Goal: Transaction & Acquisition: Purchase product/service

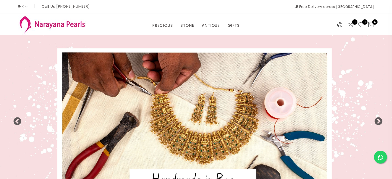
select select "INR"
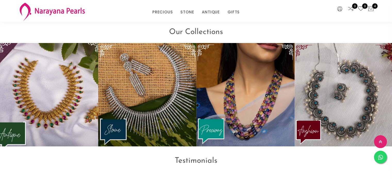
scroll to position [648, 0]
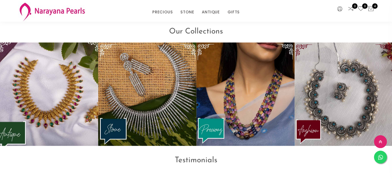
click at [71, 84] on img at bounding box center [49, 94] width 108 height 114
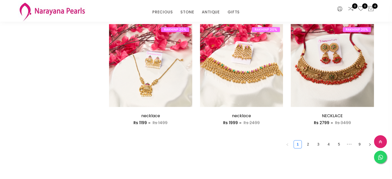
scroll to position [708, 0]
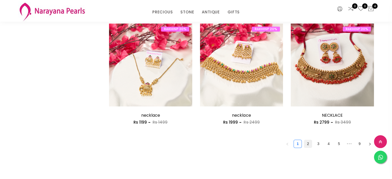
click at [309, 143] on link "2" at bounding box center [308, 144] width 8 height 8
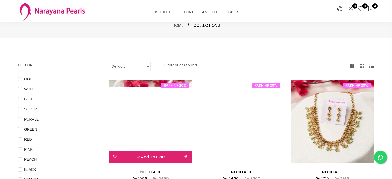
scroll to position [32, 0]
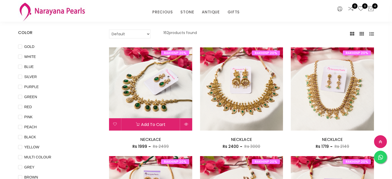
click at [165, 100] on img at bounding box center [150, 88] width 83 height 83
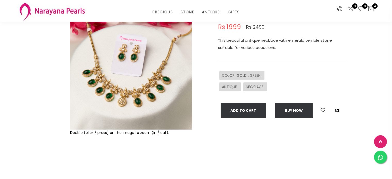
scroll to position [57, 0]
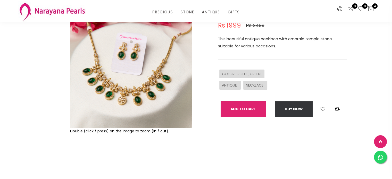
click at [254, 107] on button "Add To Cart" at bounding box center [242, 108] width 45 height 15
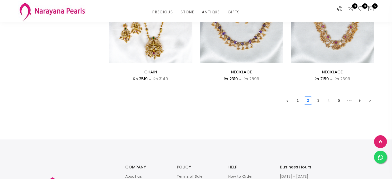
scroll to position [752, 0]
click at [320, 98] on link "3" at bounding box center [318, 100] width 8 height 8
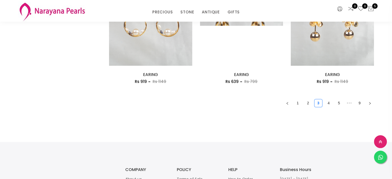
scroll to position [749, 0]
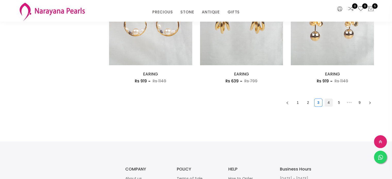
click at [328, 103] on link "4" at bounding box center [328, 103] width 8 height 8
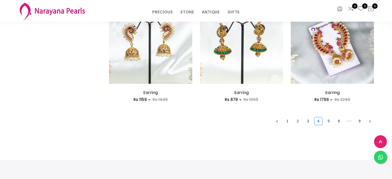
scroll to position [731, 0]
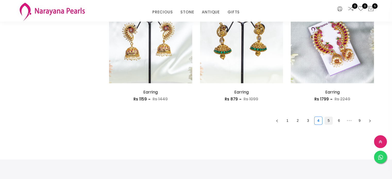
click at [330, 119] on link "5" at bounding box center [328, 121] width 8 height 8
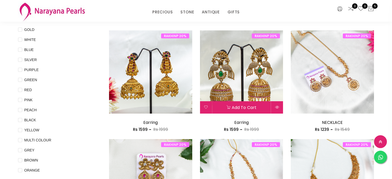
scroll to position [49, 0]
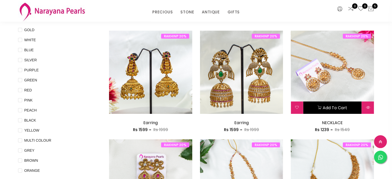
click at [341, 107] on button "Add to cart" at bounding box center [332, 107] width 58 height 12
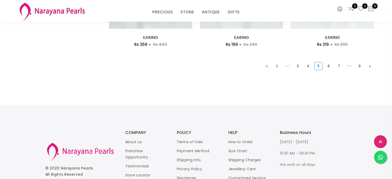
scroll to position [789, 0]
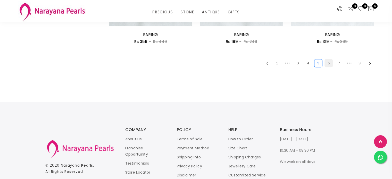
click at [327, 64] on link "6" at bounding box center [328, 63] width 8 height 8
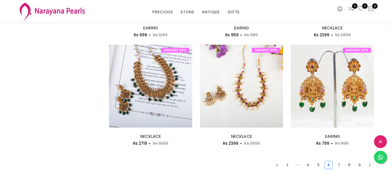
scroll to position [696, 0]
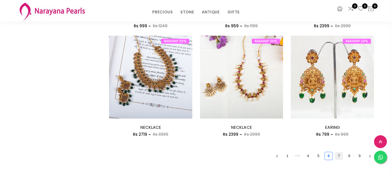
click at [338, 155] on link "7" at bounding box center [339, 156] width 8 height 8
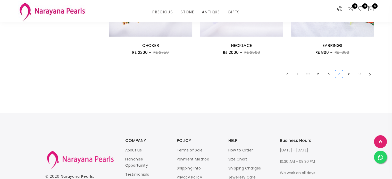
scroll to position [834, 0]
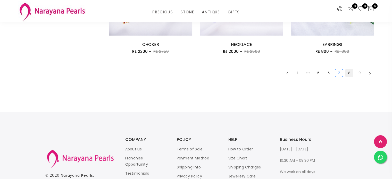
click at [346, 74] on link "8" at bounding box center [349, 73] width 8 height 8
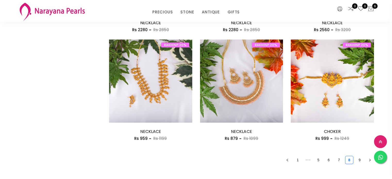
scroll to position [477, 0]
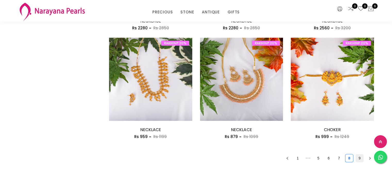
click at [360, 158] on link "9" at bounding box center [359, 158] width 8 height 8
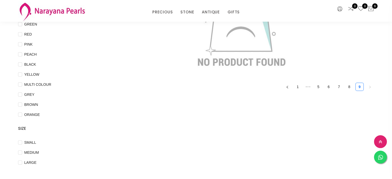
scroll to position [105, 0]
click at [349, 87] on link "8" at bounding box center [349, 87] width 8 height 8
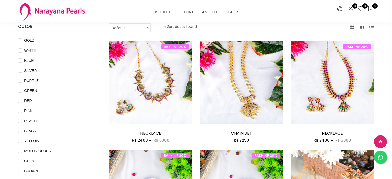
scroll to position [38, 0]
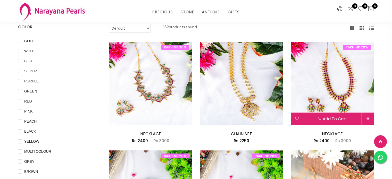
click at [332, 63] on img at bounding box center [331, 83] width 83 height 83
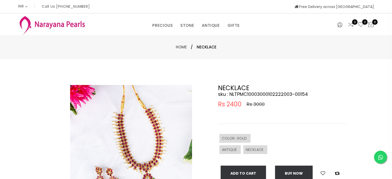
click at [142, 140] on img at bounding box center [131, 146] width 122 height 122
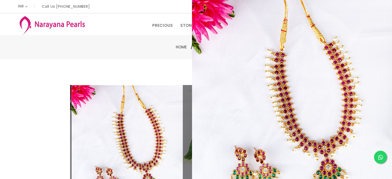
click at [134, 78] on div "Double (click / press) on the image to zoom (in / out). NECKLACE sku : NLTPMC10…" at bounding box center [196, 166] width 392 height 214
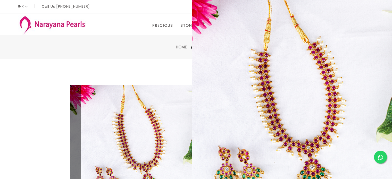
click at [164, 122] on img at bounding box center [131, 146] width 122 height 122
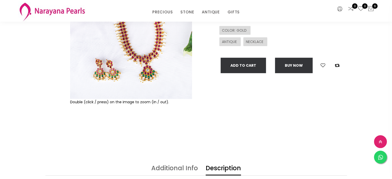
scroll to position [87, 0]
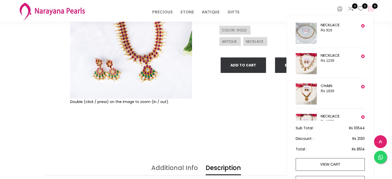
click at [370, 11] on icon at bounding box center [370, 9] width 6 height 6
click at [370, 9] on icon at bounding box center [370, 9] width 6 height 6
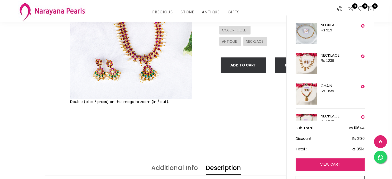
click at [324, 164] on link "view cart" at bounding box center [329, 164] width 69 height 13
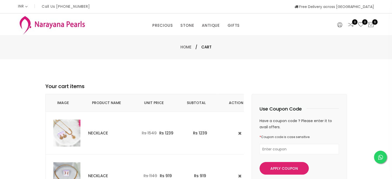
click at [72, 135] on img at bounding box center [66, 132] width 27 height 27
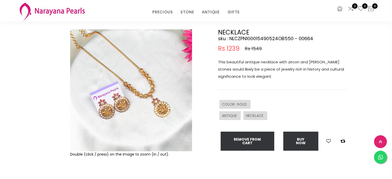
scroll to position [34, 0]
click at [150, 112] on img at bounding box center [131, 90] width 122 height 122
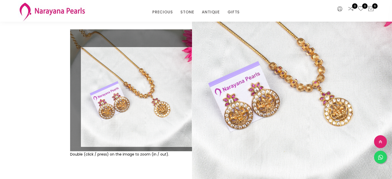
click at [150, 97] on img at bounding box center [131, 90] width 122 height 122
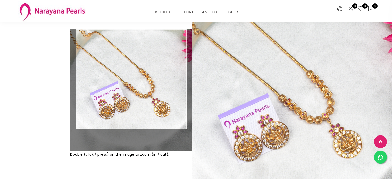
click at [131, 59] on img at bounding box center [131, 90] width 122 height 122
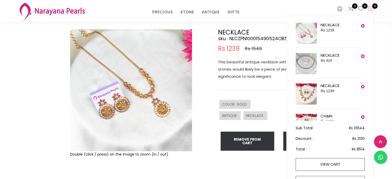
click at [369, 11] on icon at bounding box center [370, 9] width 6 height 6
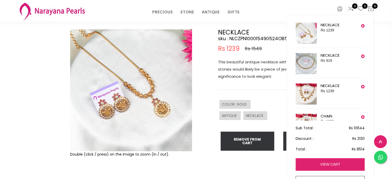
click at [333, 161] on link "view cart" at bounding box center [329, 164] width 69 height 13
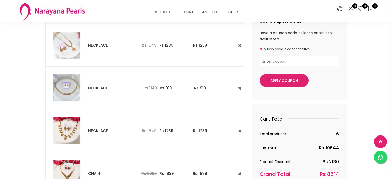
scroll to position [68, 0]
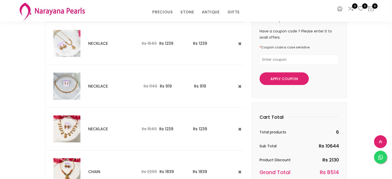
click at [65, 85] on img at bounding box center [66, 86] width 27 height 27
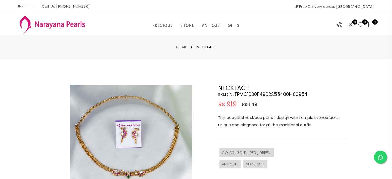
click at [164, 119] on img at bounding box center [131, 146] width 122 height 122
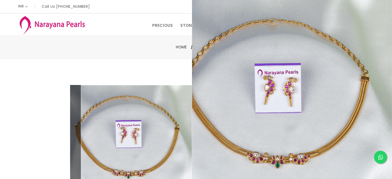
click at [149, 101] on img at bounding box center [131, 146] width 122 height 122
click at [179, 109] on img at bounding box center [131, 146] width 122 height 122
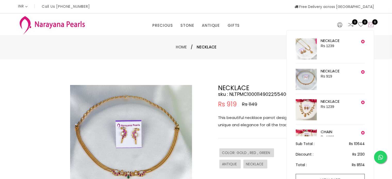
click at [371, 24] on icon at bounding box center [370, 25] width 6 height 6
click at [305, 111] on img at bounding box center [305, 109] width 21 height 21
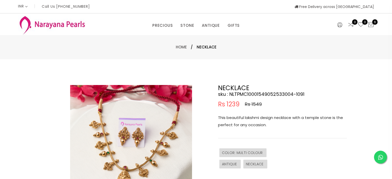
click at [131, 156] on img at bounding box center [131, 146] width 122 height 122
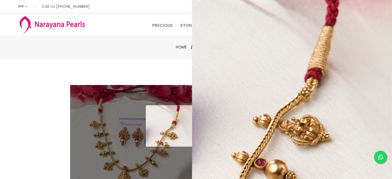
click at [279, 116] on p "This beautiful lakshmi design necklace with a temple stone is the perfect for a…" at bounding box center [282, 121] width 129 height 14
click at [238, 95] on h4 "sku : NLTPMC10001549052533004-1091" at bounding box center [282, 94] width 129 height 6
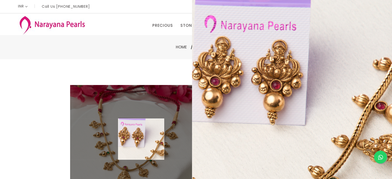
click at [141, 139] on img at bounding box center [131, 146] width 122 height 122
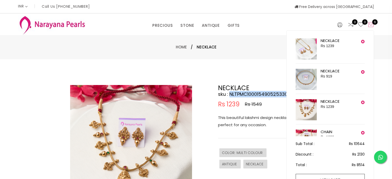
click at [371, 27] on icon at bounding box center [370, 25] width 6 height 6
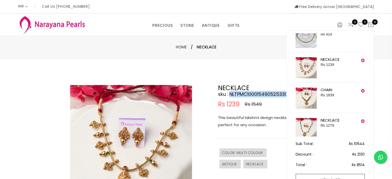
scroll to position [43, 0]
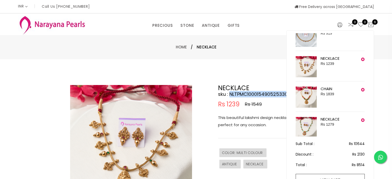
click at [300, 100] on img at bounding box center [305, 97] width 21 height 21
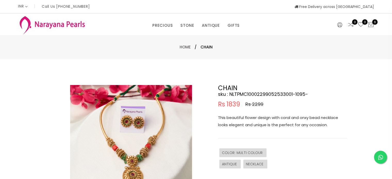
click at [162, 160] on img at bounding box center [131, 146] width 122 height 122
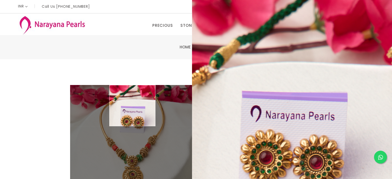
click at [171, 62] on div "Double (click / press) on the image to zoom (in / out). CHAIN sku : NLTPMC10002…" at bounding box center [196, 166] width 392 height 214
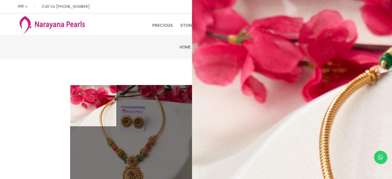
click at [56, 139] on div at bounding box center [56, 166] width 22 height 162
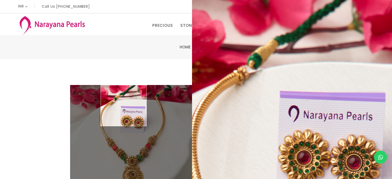
click at [136, 52] on div "Home / CHAIN" at bounding box center [196, 47] width 392 height 24
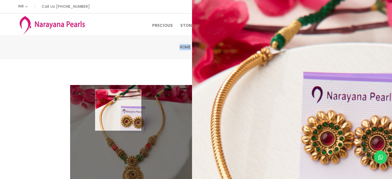
click at [118, 110] on img at bounding box center [131, 146] width 122 height 122
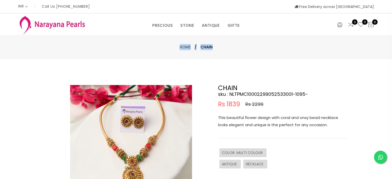
click at [118, 110] on img at bounding box center [131, 146] width 122 height 122
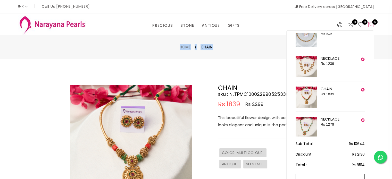
click at [371, 24] on icon at bounding box center [370, 25] width 6 height 6
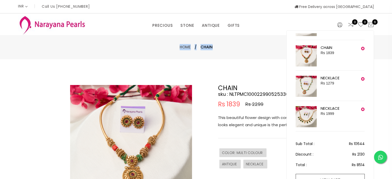
click at [305, 90] on img at bounding box center [305, 86] width 21 height 21
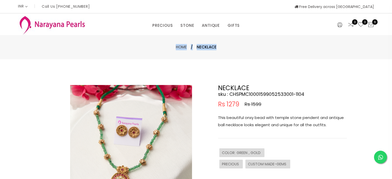
click at [141, 151] on img at bounding box center [131, 146] width 122 height 122
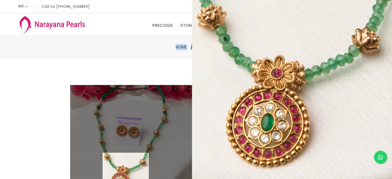
click at [126, 173] on img at bounding box center [131, 146] width 122 height 122
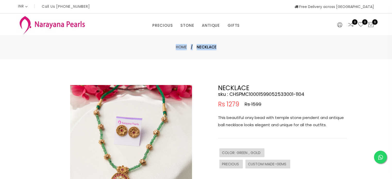
click at [126, 173] on img at bounding box center [131, 146] width 122 height 122
click at [371, 20] on div "0 0 6" at bounding box center [347, 24] width 61 height 22
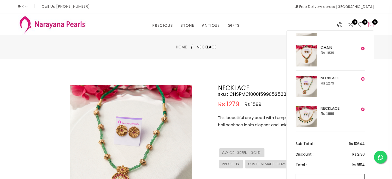
click at [371, 23] on icon at bounding box center [370, 25] width 6 height 6
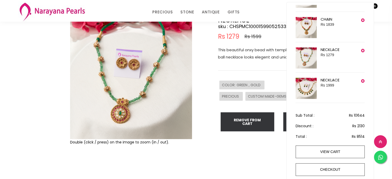
scroll to position [46, 0]
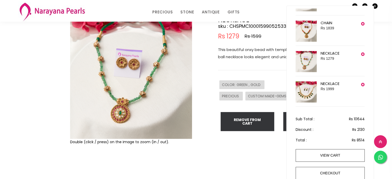
click at [308, 90] on img at bounding box center [305, 91] width 21 height 21
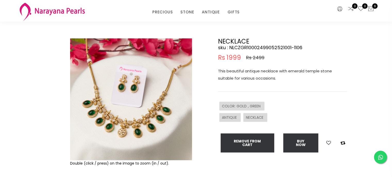
scroll to position [25, 0]
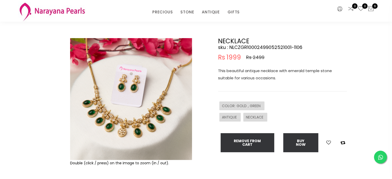
click at [117, 133] on img at bounding box center [131, 99] width 122 height 122
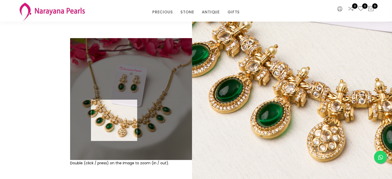
click at [114, 120] on img at bounding box center [131, 99] width 122 height 122
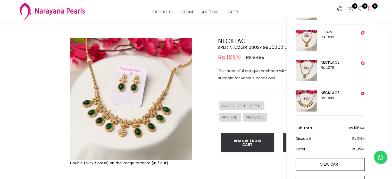
click at [369, 10] on icon at bounding box center [370, 9] width 6 height 6
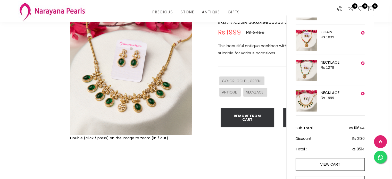
scroll to position [84, 0]
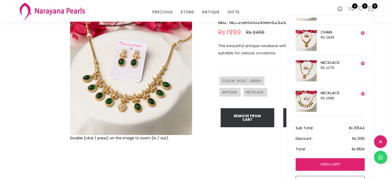
click at [329, 163] on link "view cart" at bounding box center [329, 164] width 69 height 13
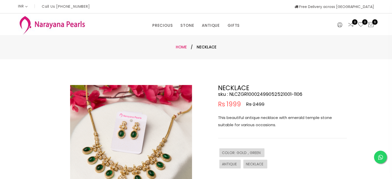
click at [182, 49] on link "Home" at bounding box center [181, 46] width 11 height 5
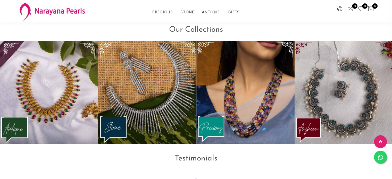
scroll to position [654, 0]
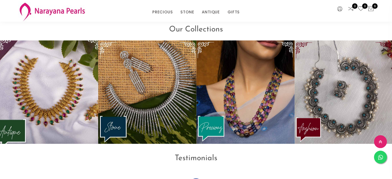
click at [63, 67] on img at bounding box center [49, 92] width 108 height 114
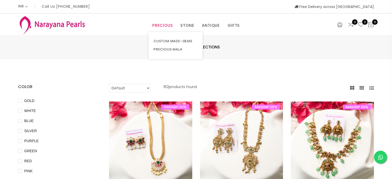
click at [162, 27] on link "PRECIOUS" at bounding box center [162, 26] width 20 height 8
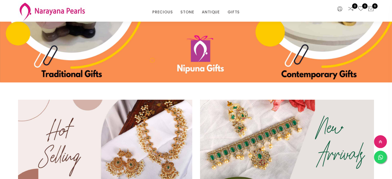
scroll to position [98, 0]
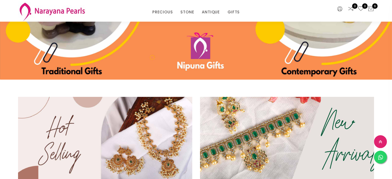
click at [272, 141] on img at bounding box center [286, 138] width 209 height 100
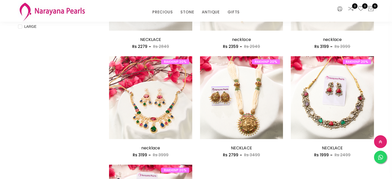
scroll to position [242, 0]
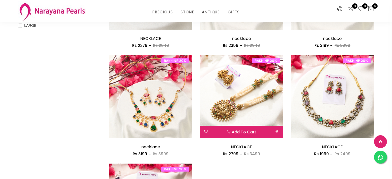
click at [260, 102] on img at bounding box center [241, 96] width 83 height 83
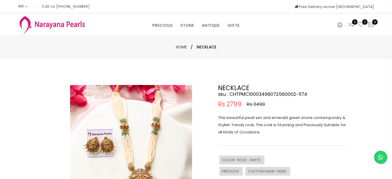
click at [120, 147] on img at bounding box center [131, 146] width 122 height 122
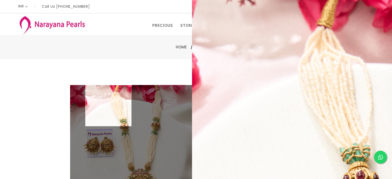
click at [131, 67] on div "Double (click / press) on the image to zoom (in / out). NECKLACE sku : CHTPMC10…" at bounding box center [196, 166] width 392 height 214
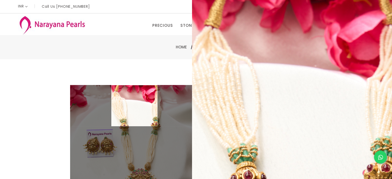
click at [138, 73] on div "Double (click / press) on the image to zoom (in / out). NECKLACE sku : CHTPMC10…" at bounding box center [196, 166] width 392 height 214
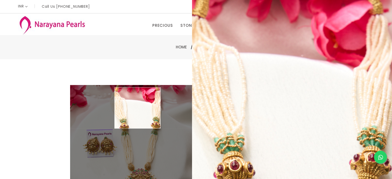
click at [138, 108] on img at bounding box center [131, 146] width 122 height 122
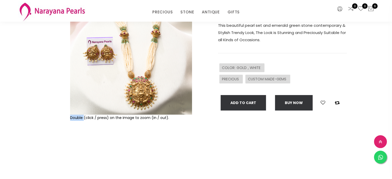
scroll to position [74, 0]
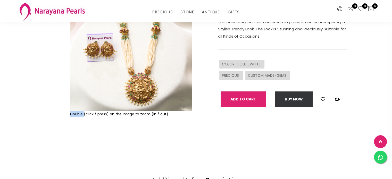
click at [244, 106] on button "Add To Cart" at bounding box center [242, 98] width 45 height 15
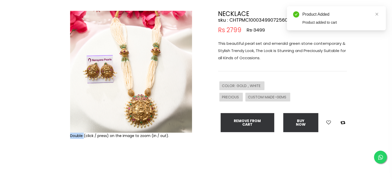
scroll to position [0, 0]
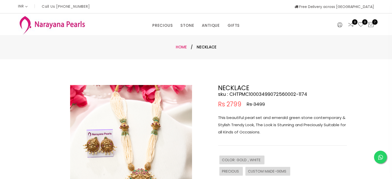
click at [179, 47] on link "Home" at bounding box center [181, 46] width 11 height 5
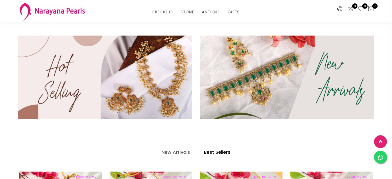
scroll to position [159, 0]
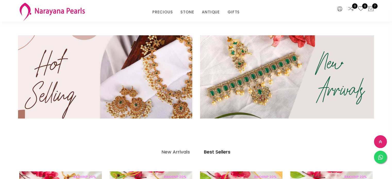
click at [131, 92] on img at bounding box center [105, 77] width 209 height 100
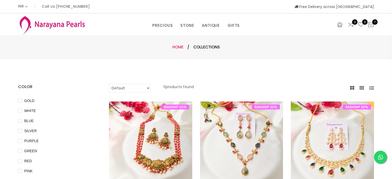
click at [178, 46] on link "Home" at bounding box center [177, 46] width 11 height 5
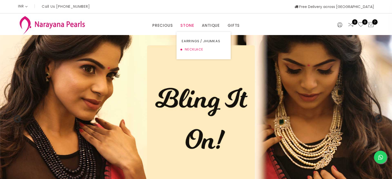
click at [190, 48] on link "NECKLACE" at bounding box center [204, 49] width 44 height 8
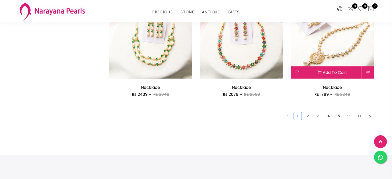
scroll to position [736, 0]
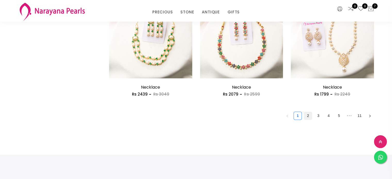
click at [310, 113] on link "2" at bounding box center [308, 116] width 8 height 8
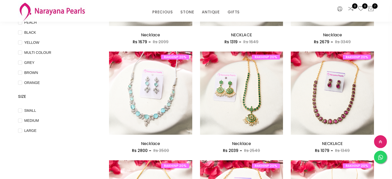
scroll to position [137, 0]
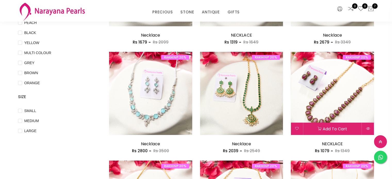
click at [326, 84] on img at bounding box center [331, 93] width 83 height 83
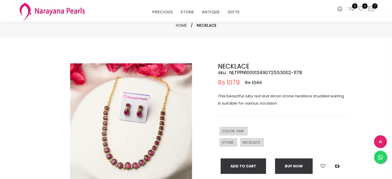
scroll to position [56, 0]
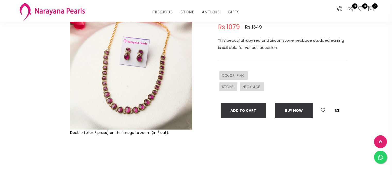
click at [132, 105] on img at bounding box center [131, 69] width 122 height 122
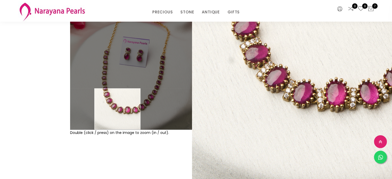
click at [130, 166] on div "Double (click / press) on the image to zoom (in / out)." at bounding box center [131, 89] width 124 height 162
drag, startPoint x: 151, startPoint y: 175, endPoint x: 153, endPoint y: 154, distance: 20.7
click at [153, 154] on div "Double (click / press) on the image to zoom (in / out). NECKLACE sku : NLTPPN10…" at bounding box center [196, 89] width 392 height 214
click at [153, 154] on div "Double (click / press) on the image to zoom (in / out)." at bounding box center [131, 89] width 124 height 162
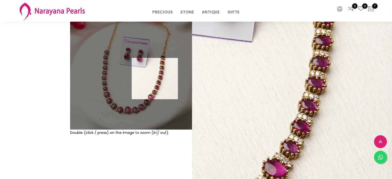
click at [155, 78] on img at bounding box center [131, 69] width 122 height 122
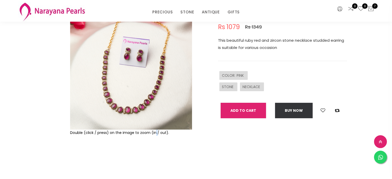
click at [253, 108] on button "Add To Cart" at bounding box center [242, 110] width 45 height 15
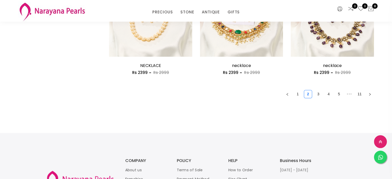
scroll to position [759, 0]
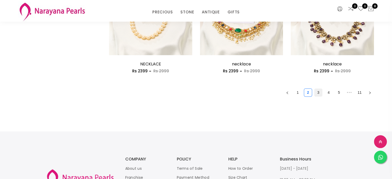
click at [319, 93] on link "3" at bounding box center [318, 93] width 8 height 8
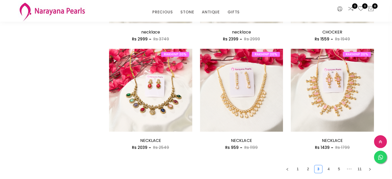
scroll to position [682, 0]
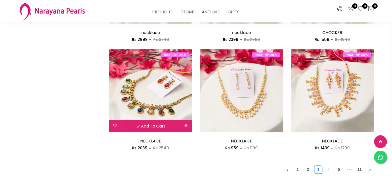
click at [155, 106] on img at bounding box center [150, 90] width 83 height 83
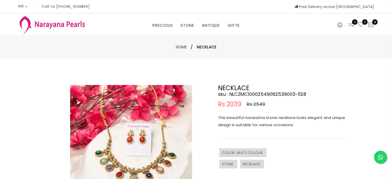
click at [155, 106] on div "Double (click / press) on the image to zoom (in / out)." at bounding box center [131, 166] width 124 height 162
click at [123, 165] on img at bounding box center [131, 146] width 122 height 122
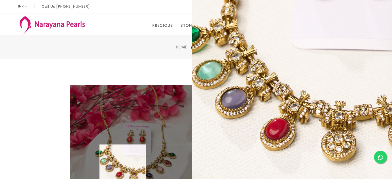
click at [123, 165] on img at bounding box center [131, 146] width 122 height 122
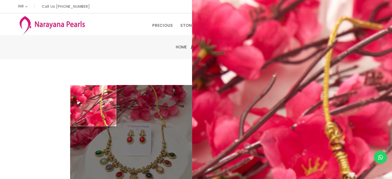
click at [50, 106] on div at bounding box center [56, 166] width 22 height 162
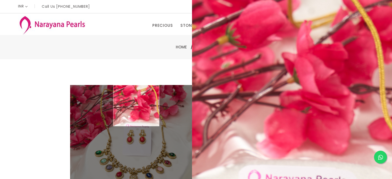
click at [136, 99] on img at bounding box center [131, 146] width 122 height 122
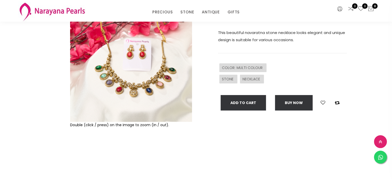
scroll to position [66, 0]
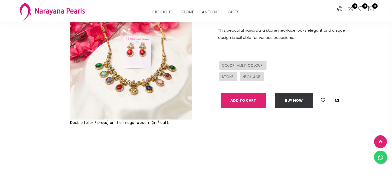
click at [240, 99] on button "Add To Cart" at bounding box center [242, 100] width 45 height 15
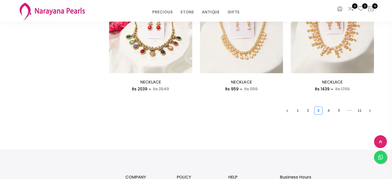
scroll to position [743, 0]
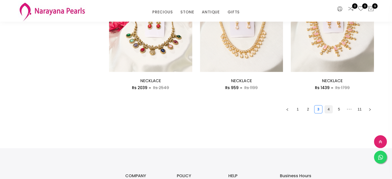
click at [328, 110] on link "4" at bounding box center [328, 109] width 8 height 8
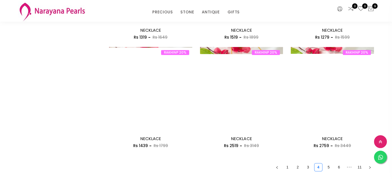
scroll to position [717, 0]
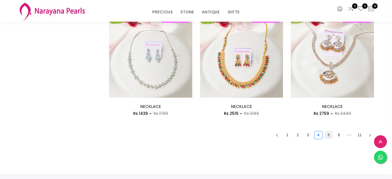
click at [326, 133] on link "5" at bounding box center [328, 135] width 8 height 8
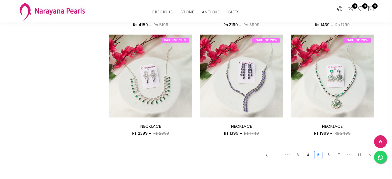
scroll to position [697, 0]
click at [329, 152] on link "6" at bounding box center [328, 155] width 8 height 8
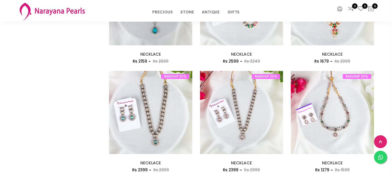
scroll to position [553, 0]
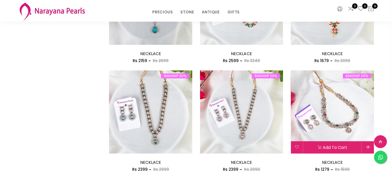
click at [335, 122] on img at bounding box center [331, 111] width 83 height 83
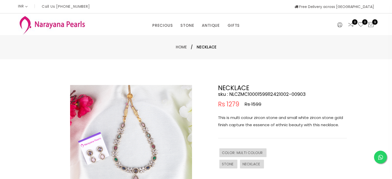
click at [153, 169] on img at bounding box center [131, 146] width 122 height 122
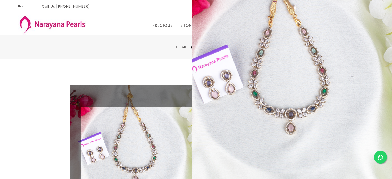
click at [153, 169] on img at bounding box center [131, 146] width 122 height 122
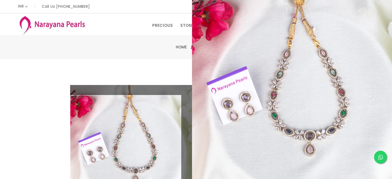
click at [125, 145] on img at bounding box center [131, 146] width 122 height 122
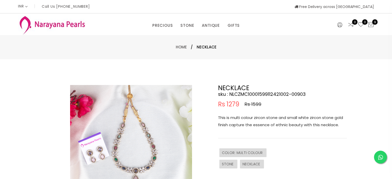
click at [121, 148] on img at bounding box center [131, 146] width 122 height 122
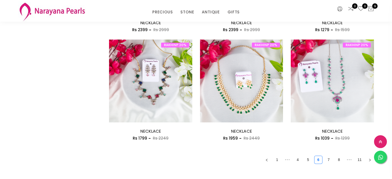
scroll to position [693, 0]
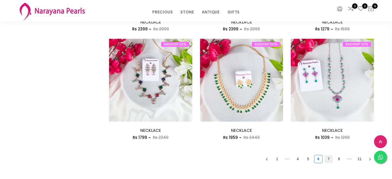
click at [329, 158] on link "7" at bounding box center [328, 159] width 8 height 8
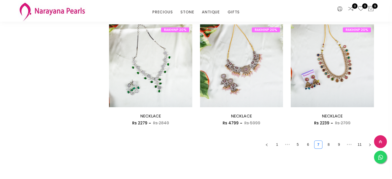
scroll to position [709, 0]
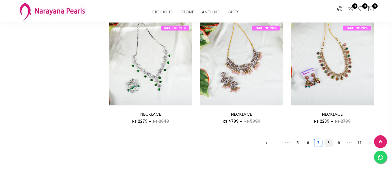
click at [329, 144] on link "8" at bounding box center [328, 143] width 8 height 8
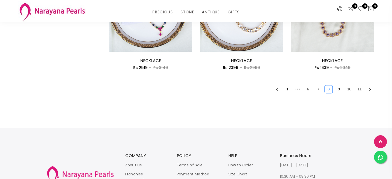
scroll to position [822, 0]
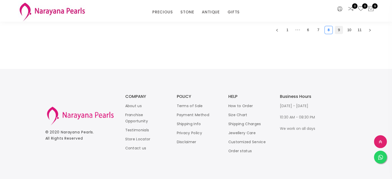
click at [339, 30] on link "9" at bounding box center [339, 30] width 8 height 8
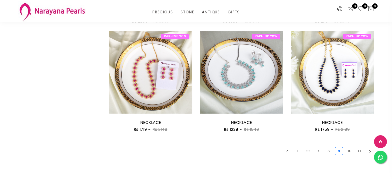
scroll to position [701, 0]
click at [349, 150] on link "10" at bounding box center [349, 151] width 8 height 8
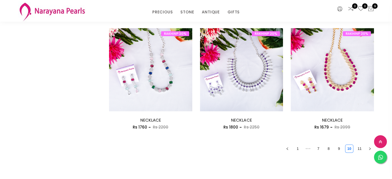
scroll to position [492, 0]
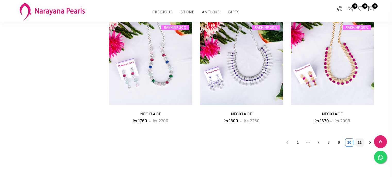
click at [359, 143] on link "11" at bounding box center [359, 143] width 8 height 8
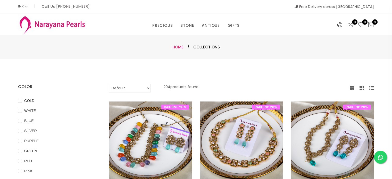
click at [178, 47] on link "Home" at bounding box center [177, 46] width 11 height 5
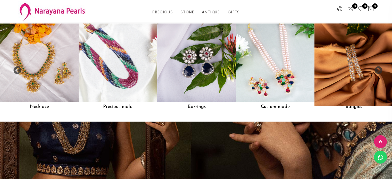
scroll to position [459, 0]
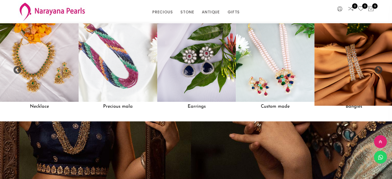
click at [354, 82] on img at bounding box center [353, 62] width 87 height 87
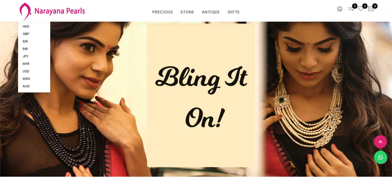
scroll to position [459, 0]
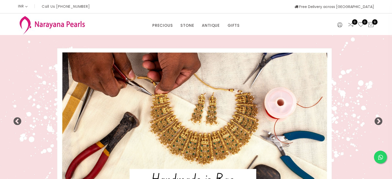
select select "INR"
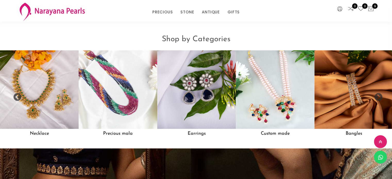
scroll to position [470, 0]
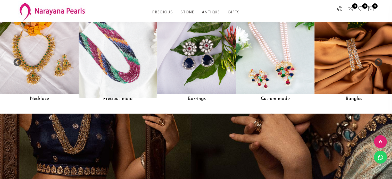
click at [114, 44] on img at bounding box center [118, 55] width 87 height 87
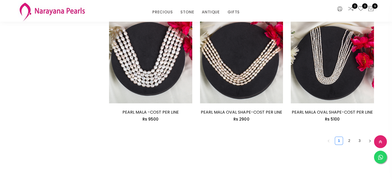
scroll to position [758, 0]
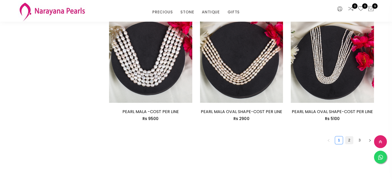
click at [349, 136] on link "2" at bounding box center [349, 140] width 8 height 8
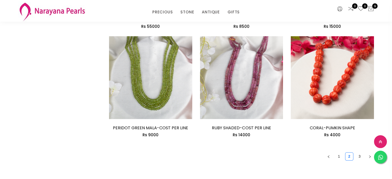
scroll to position [711, 0]
click at [360, 159] on link "3" at bounding box center [359, 156] width 8 height 8
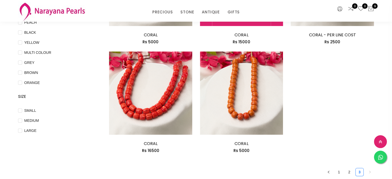
scroll to position [138, 0]
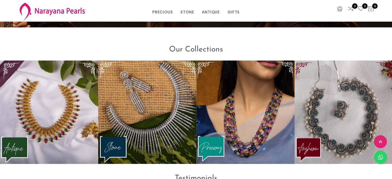
scroll to position [706, 0]
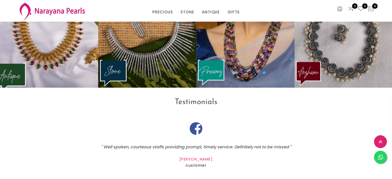
click at [55, 49] on img at bounding box center [49, 36] width 108 height 114
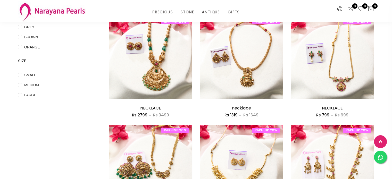
scroll to position [172, 0]
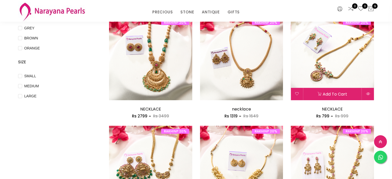
click at [321, 50] on img at bounding box center [331, 58] width 83 height 83
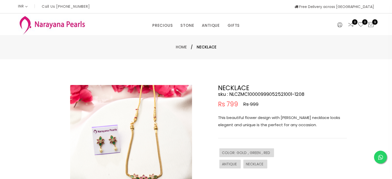
click at [125, 139] on img at bounding box center [131, 146] width 122 height 122
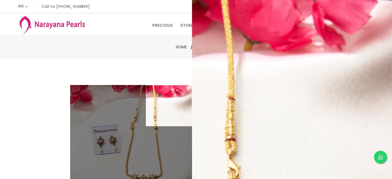
click at [146, 72] on div "Double (click / press) on the image to zoom (in / out). NECKLACE sku : NLCZMC10…" at bounding box center [196, 166] width 392 height 214
click at [5, 109] on div "Double (click / press) on the image to zoom (in / out). NECKLACE sku : NLCZMC10…" at bounding box center [196, 166] width 392 height 214
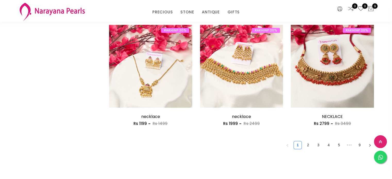
scroll to position [707, 0]
click at [306, 144] on link "2" at bounding box center [308, 145] width 8 height 8
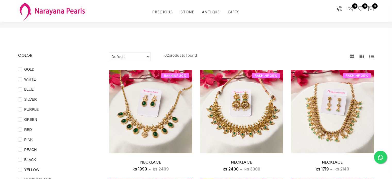
scroll to position [10, 0]
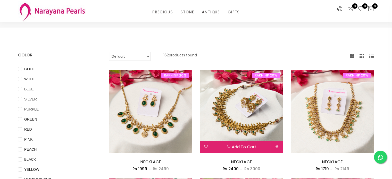
click at [244, 118] on img at bounding box center [241, 111] width 83 height 83
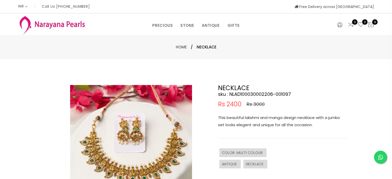
click at [135, 130] on img at bounding box center [131, 146] width 122 height 122
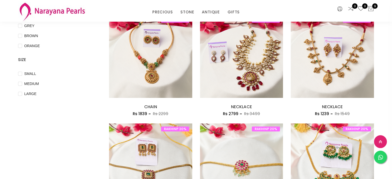
scroll to position [174, 0]
click at [371, 7] on icon at bounding box center [370, 9] width 6 height 6
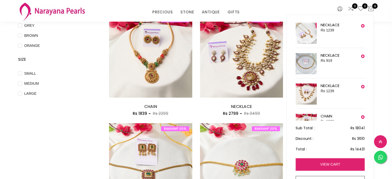
click at [306, 160] on link "view cart" at bounding box center [329, 164] width 69 height 13
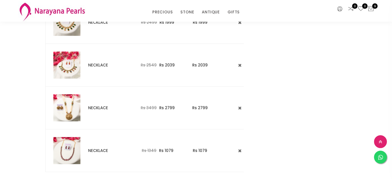
scroll to position [303, 0]
click at [66, 111] on img at bounding box center [66, 107] width 27 height 27
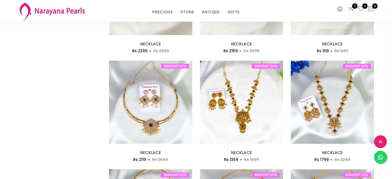
scroll to position [563, 0]
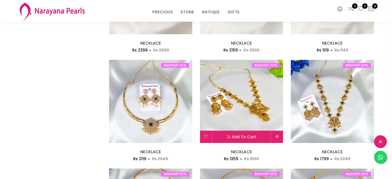
click at [246, 113] on img at bounding box center [241, 101] width 83 height 83
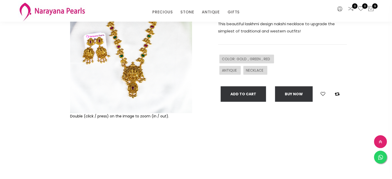
scroll to position [73, 0]
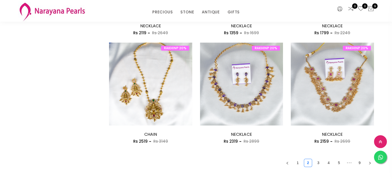
scroll to position [689, 0]
click at [319, 162] on link "3" at bounding box center [318, 163] width 8 height 8
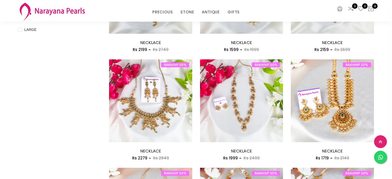
scroll to position [239, 0]
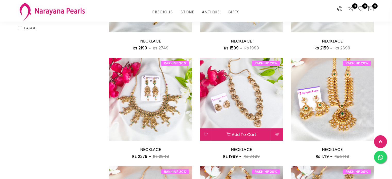
click at [251, 102] on img at bounding box center [241, 99] width 83 height 83
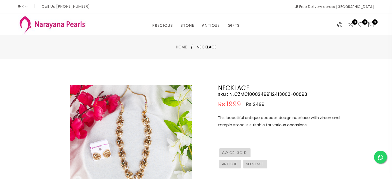
click at [121, 153] on img at bounding box center [131, 146] width 122 height 122
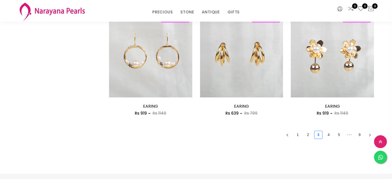
scroll to position [717, 0]
click at [329, 136] on link "4" at bounding box center [328, 135] width 8 height 8
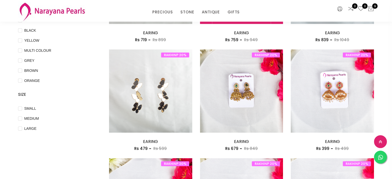
scroll to position [142, 0]
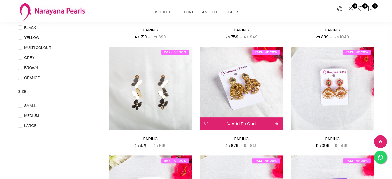
click at [245, 95] on img at bounding box center [241, 88] width 83 height 83
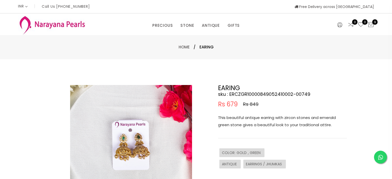
click at [140, 143] on img at bounding box center [131, 146] width 122 height 122
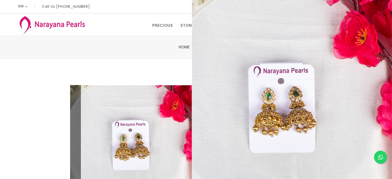
click at [259, 117] on p "This beautiful antique earring with zircon stones and emerald green stone gives…" at bounding box center [282, 121] width 129 height 14
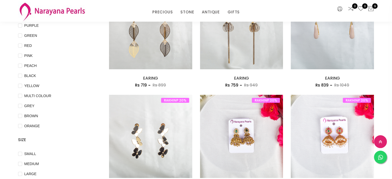
scroll to position [93, 0]
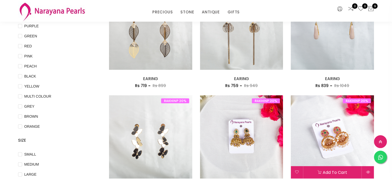
click at [315, 147] on img at bounding box center [331, 136] width 83 height 83
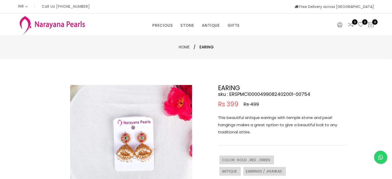
click at [132, 156] on img at bounding box center [131, 146] width 122 height 122
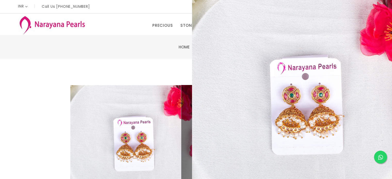
click at [106, 63] on div "Double (click / press) on the image to zoom (in / out). EARING sku : ERSPMC1000…" at bounding box center [196, 166] width 392 height 214
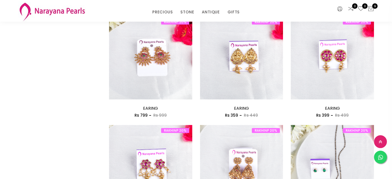
scroll to position [257, 0]
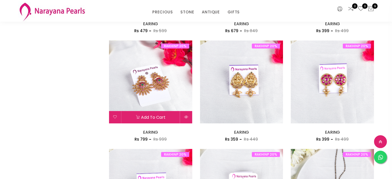
click at [148, 98] on img at bounding box center [150, 81] width 83 height 83
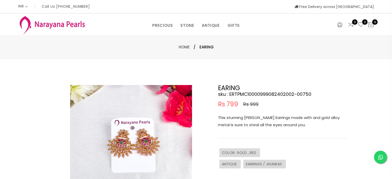
click at [132, 148] on img at bounding box center [131, 146] width 122 height 122
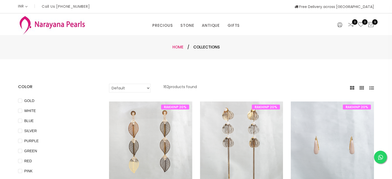
click at [176, 46] on link "Home" at bounding box center [177, 46] width 11 height 5
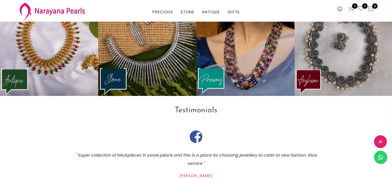
scroll to position [698, 0]
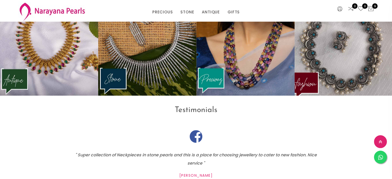
click at [354, 81] on img at bounding box center [343, 44] width 108 height 114
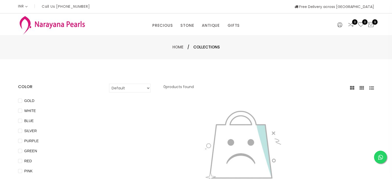
scroll to position [698, 0]
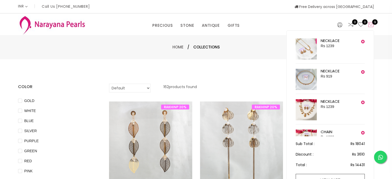
click at [371, 25] on icon at bounding box center [370, 25] width 6 height 6
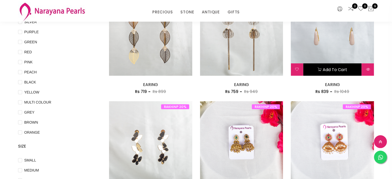
scroll to position [94, 0]
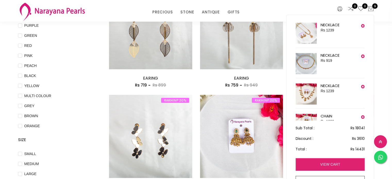
click at [339, 160] on link "view cart" at bounding box center [329, 164] width 69 height 13
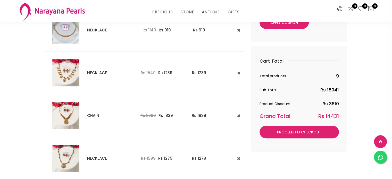
scroll to position [124, 0]
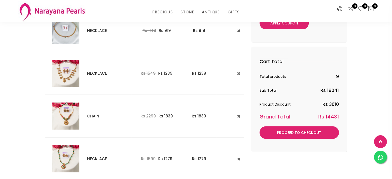
click at [64, 74] on img at bounding box center [65, 73] width 27 height 27
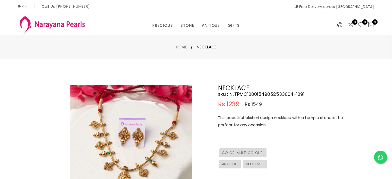
click at [122, 154] on img at bounding box center [131, 146] width 122 height 122
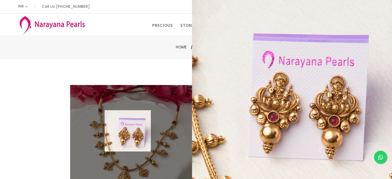
click at [128, 131] on img at bounding box center [131, 146] width 122 height 122
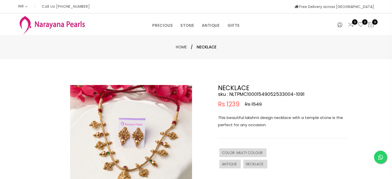
click at [102, 121] on img at bounding box center [131, 146] width 122 height 122
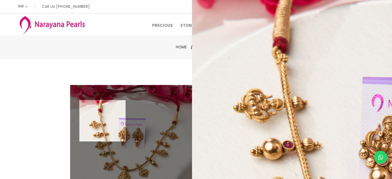
click at [102, 121] on img at bounding box center [131, 146] width 122 height 122
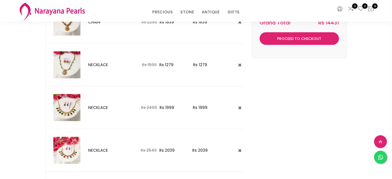
scroll to position [217, 0]
click at [70, 70] on img at bounding box center [66, 65] width 27 height 27
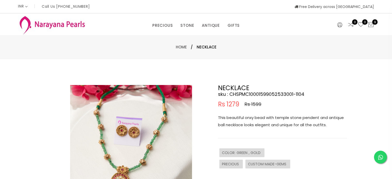
click at [106, 141] on img at bounding box center [131, 146] width 122 height 122
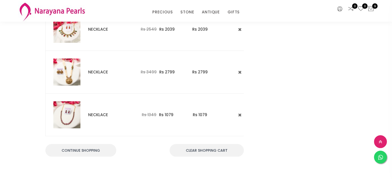
scroll to position [343, 0]
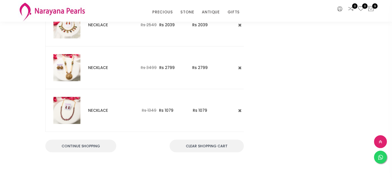
click at [73, 106] on img at bounding box center [66, 110] width 27 height 27
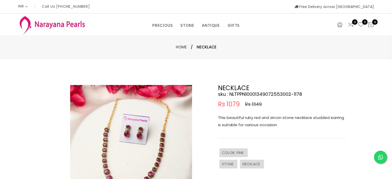
click at [116, 146] on img at bounding box center [131, 146] width 122 height 122
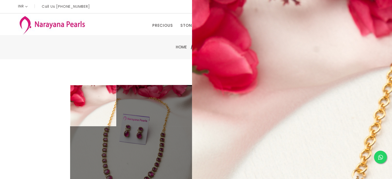
click at [56, 68] on div "Double (click / press) on the image to zoom (in / out). NECKLACE sku : NLTPPN10…" at bounding box center [196, 166] width 392 height 214
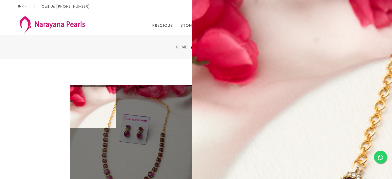
click at [47, 80] on div "Double (click / press) on the image to zoom (in / out). NECKLACE sku : NLTPPN10…" at bounding box center [196, 166] width 392 height 214
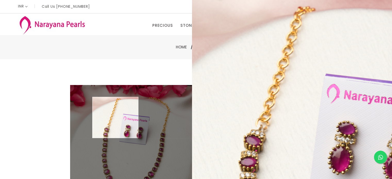
click at [115, 117] on img at bounding box center [131, 146] width 122 height 122
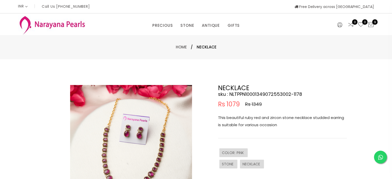
click at [124, 129] on img at bounding box center [131, 146] width 122 height 122
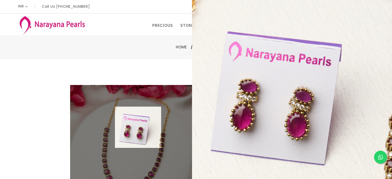
click at [138, 127] on img at bounding box center [131, 146] width 122 height 122
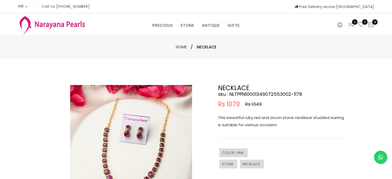
click at [138, 127] on img at bounding box center [131, 146] width 122 height 122
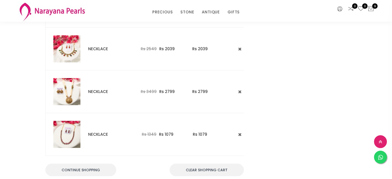
scroll to position [310, 0]
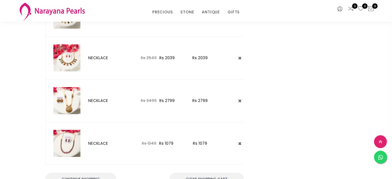
click at [70, 100] on img at bounding box center [66, 100] width 27 height 27
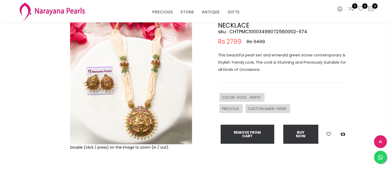
scroll to position [43, 0]
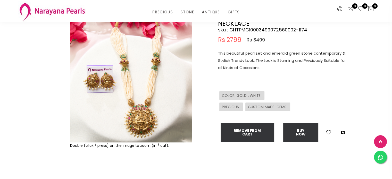
click at [132, 131] on img at bounding box center [131, 82] width 122 height 122
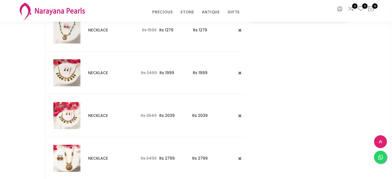
scroll to position [251, 0]
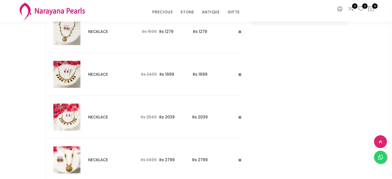
click at [69, 70] on img at bounding box center [66, 74] width 27 height 27
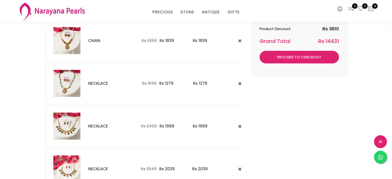
scroll to position [204, 0]
